Goal: Task Accomplishment & Management: Manage account settings

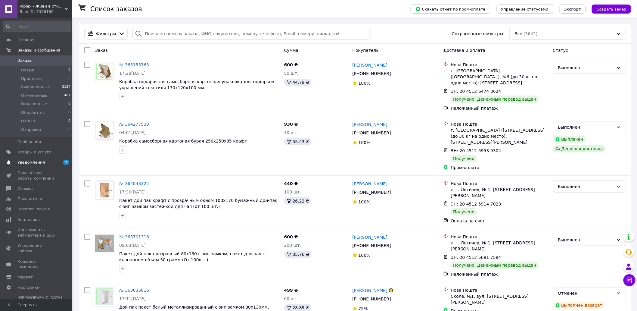
click at [27, 164] on span "Уведомления" at bounding box center [30, 162] width 27 height 5
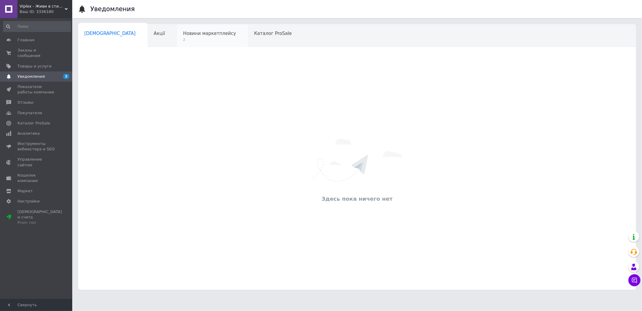
click at [183, 36] on span "Новини маркетплейсу" at bounding box center [209, 33] width 53 height 5
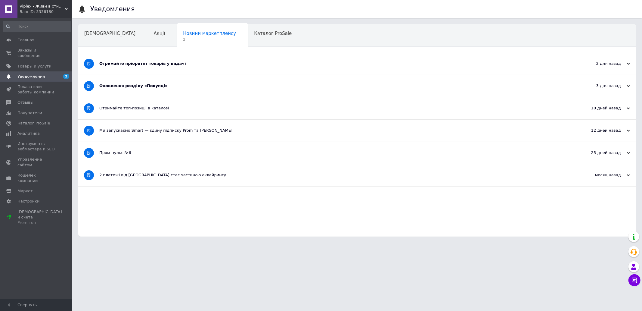
click at [205, 65] on div "Отримайте пріоритет товарів у видачі" at bounding box center [334, 63] width 471 height 5
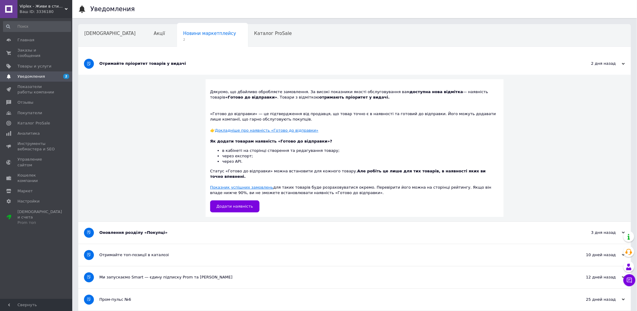
click at [196, 230] on div "Оновлення розділу «Покупці»" at bounding box center [332, 232] width 466 height 5
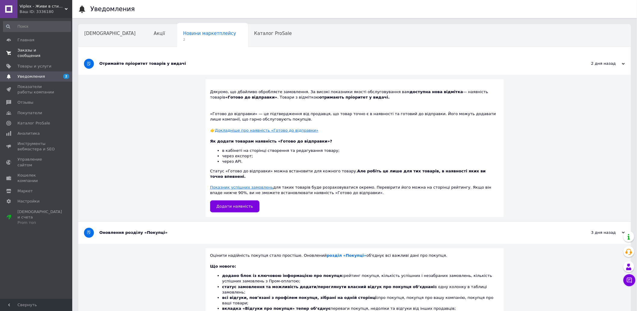
click at [31, 52] on span "Заказы и сообщения" at bounding box center [36, 53] width 38 height 11
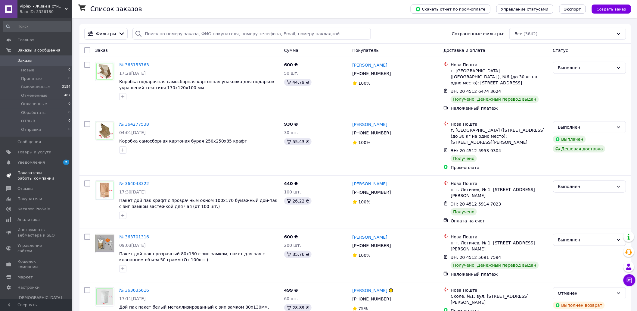
click at [26, 172] on span "Показатели работы компании" at bounding box center [36, 175] width 38 height 11
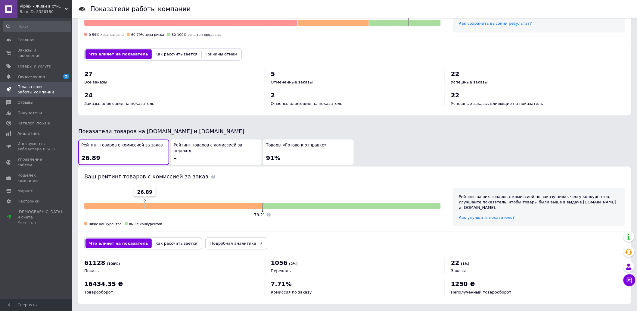
scroll to position [11, 0]
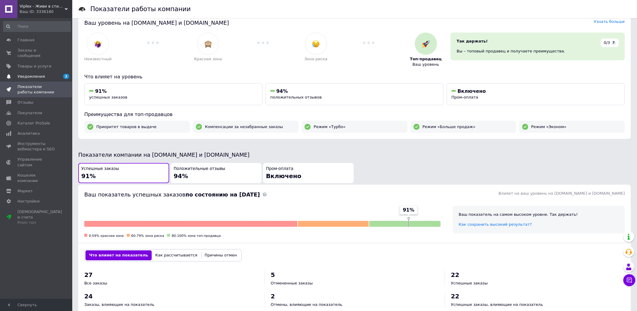
click at [42, 74] on span "Уведомления" at bounding box center [36, 76] width 38 height 5
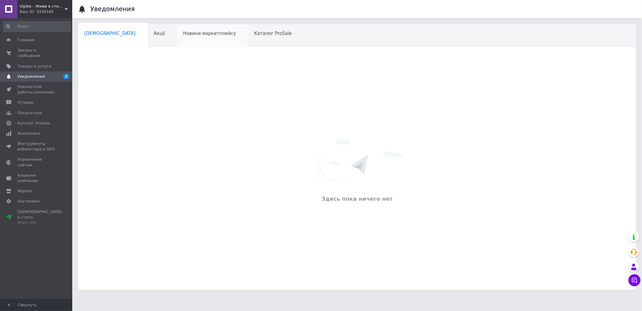
click at [183, 36] on span "Новини маркетплейсу" at bounding box center [209, 33] width 53 height 5
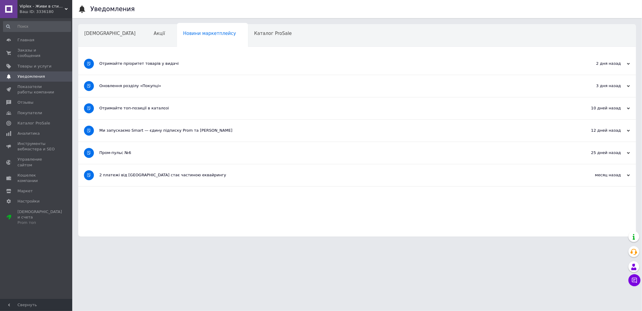
click at [189, 67] on div "Отримайте пріоритет товарів у видачі" at bounding box center [334, 64] width 471 height 22
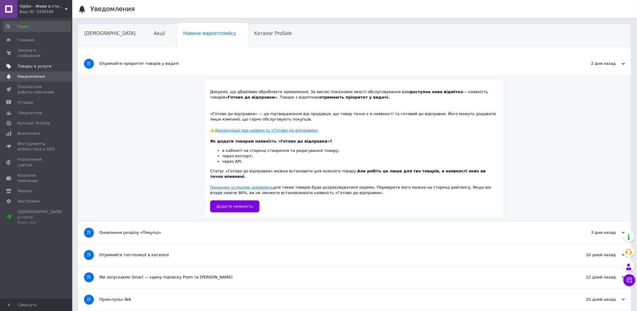
click at [30, 64] on span "Товары и услуги" at bounding box center [34, 66] width 34 height 5
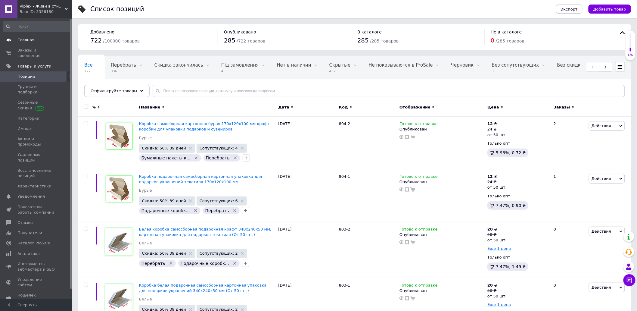
click at [17, 40] on span "Главная" at bounding box center [25, 39] width 17 height 5
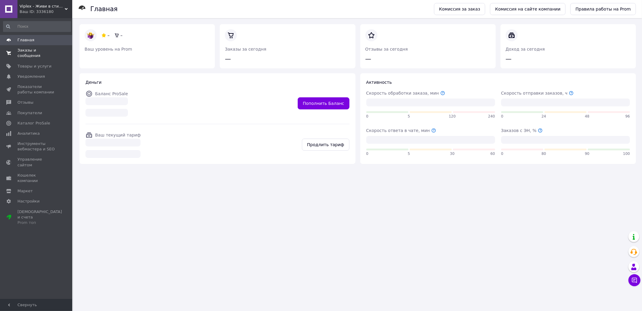
click at [23, 48] on span "Заказы и сообщения" at bounding box center [36, 53] width 38 height 11
